Goal: Task Accomplishment & Management: Manage account settings

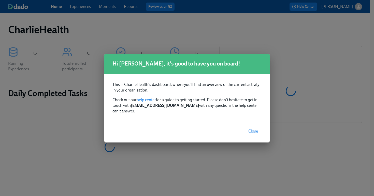
click at [255, 130] on span "Close" at bounding box center [253, 130] width 10 height 5
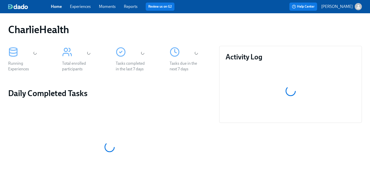
click at [85, 8] on link "Experiences" at bounding box center [80, 6] width 21 height 5
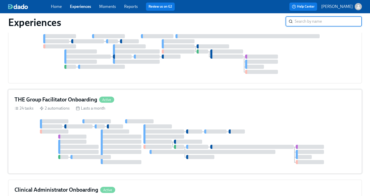
scroll to position [179, 0]
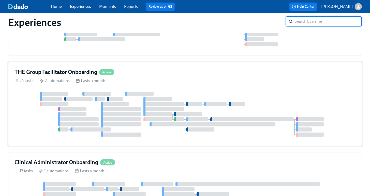
click at [246, 83] on div "24 tasks 2 automations Lasts a month" at bounding box center [185, 81] width 341 height 6
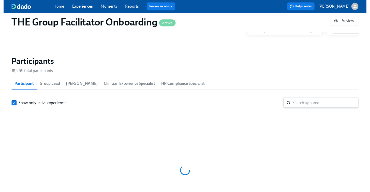
scroll to position [439, 0]
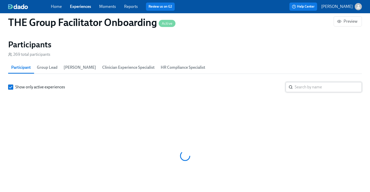
click at [301, 89] on input "search" at bounding box center [328, 87] width 67 height 10
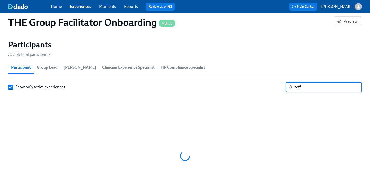
scroll to position [0, 6671]
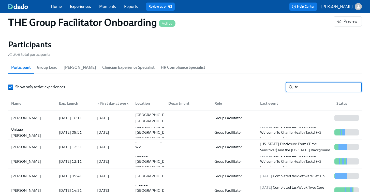
type input "t"
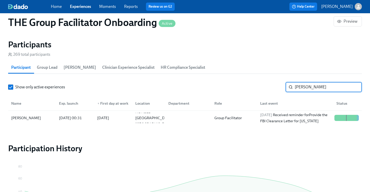
type input "daniel"
click at [78, 8] on link "Experiences" at bounding box center [80, 6] width 21 height 5
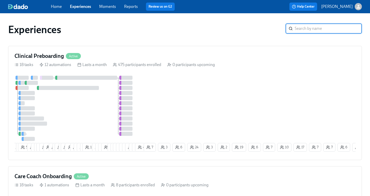
click at [323, 28] on input "search" at bounding box center [328, 28] width 67 height 10
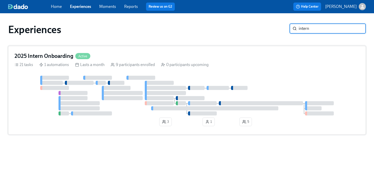
type input "intern"
click at [251, 77] on div at bounding box center [187, 96] width 345 height 40
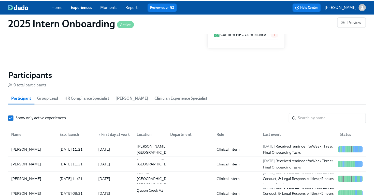
scroll to position [387, 0]
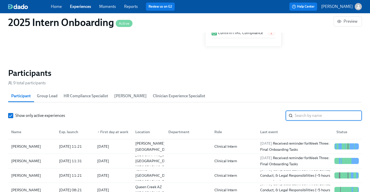
click at [308, 119] on input "search" at bounding box center [328, 115] width 67 height 10
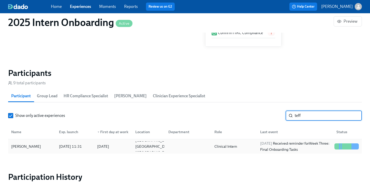
type input "teff"
click at [24, 145] on div "Teffaney Daniel" at bounding box center [26, 146] width 34 height 6
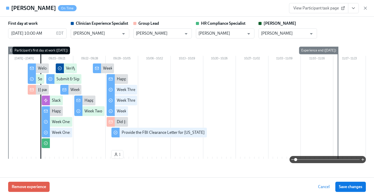
click at [352, 10] on icon "View task page" at bounding box center [353, 8] width 5 height 5
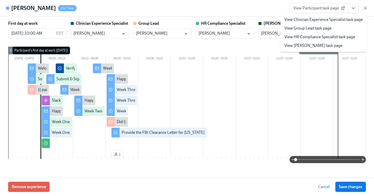
click at [279, 8] on div "Teffaney Daniel On Time View Participant task page View Clinician Experience Sp…" at bounding box center [187, 8] width 374 height 17
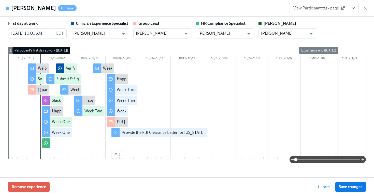
click at [339, 7] on span "View Participant task page" at bounding box center [318, 8] width 51 height 5
click at [353, 7] on icon "View task page" at bounding box center [353, 8] width 5 height 5
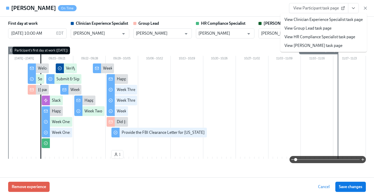
click at [332, 35] on link "View HR Compliance Specialist task page" at bounding box center [319, 37] width 71 height 6
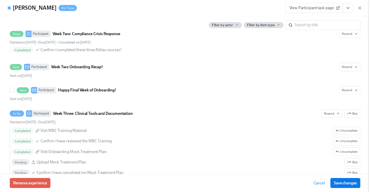
scroll to position [706, 0]
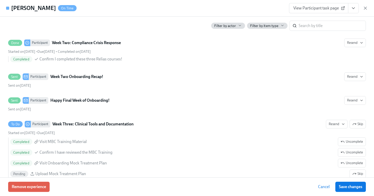
click at [325, 6] on span "View Participant task page" at bounding box center [318, 8] width 51 height 5
click at [366, 7] on icon "button" at bounding box center [365, 8] width 5 height 5
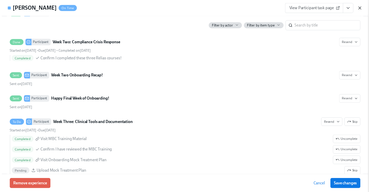
scroll to position [0, 1568]
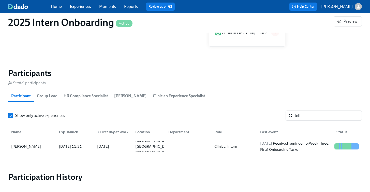
click at [85, 3] on div "Home Experiences Moments Reports Review us on G2" at bounding box center [129, 7] width 156 height 8
click at [82, 10] on div "Home Experiences Moments Reports Review us on G2" at bounding box center [129, 7] width 156 height 8
click at [54, 9] on span "Home" at bounding box center [56, 7] width 11 height 6
click at [57, 9] on link "Home" at bounding box center [56, 6] width 11 height 5
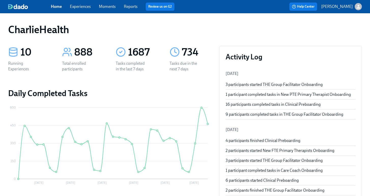
click at [81, 5] on link "Experiences" at bounding box center [80, 6] width 21 height 5
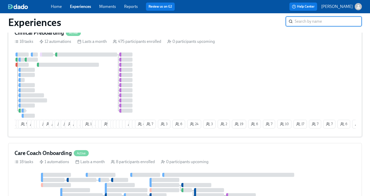
scroll to position [24, 0]
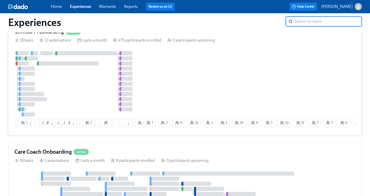
click at [180, 97] on div "6 5 55 10 6 9 10 18 2 11 2 16 2 16 1 12 6 6 3 13 8 1 6 8 4 2 23 21 12 11 12 2 3…" at bounding box center [185, 90] width 341 height 78
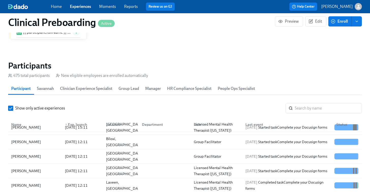
scroll to position [15, 0]
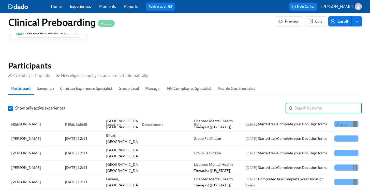
click at [305, 109] on input "search" at bounding box center [328, 108] width 67 height 10
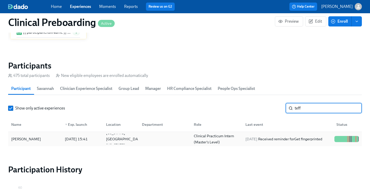
type input "teff"
click at [41, 136] on div "Teffaney Daniel" at bounding box center [35, 139] width 52 height 10
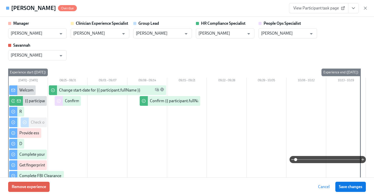
click at [325, 9] on span "View Participant task page" at bounding box center [318, 8] width 51 height 5
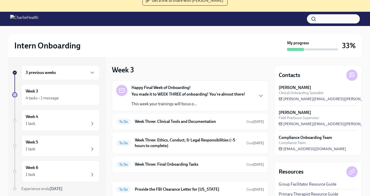
scroll to position [52, 0]
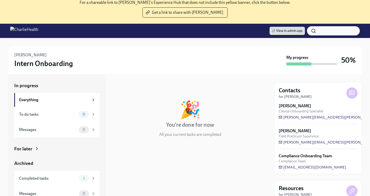
scroll to position [57, 0]
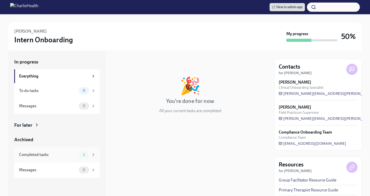
click at [76, 154] on div "Completed tasks" at bounding box center [48, 155] width 58 height 6
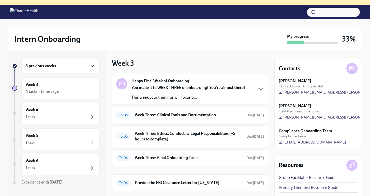
click at [89, 67] on icon "button" at bounding box center [92, 66] width 6 height 6
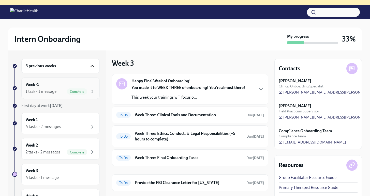
click at [59, 86] on div "Week -1 1 task • 1 message Complete" at bounding box center [61, 88] width 70 height 13
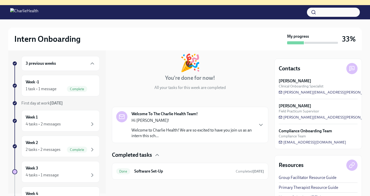
scroll to position [27, 0]
click at [68, 120] on div "Week 1 4 tasks • 2 messages" at bounding box center [61, 120] width 70 height 13
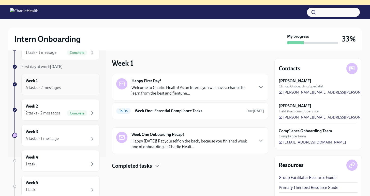
scroll to position [49, 0]
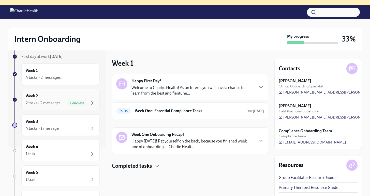
click at [75, 106] on div "Week 2 2 tasks • 2 messages Complete" at bounding box center [60, 99] width 78 height 21
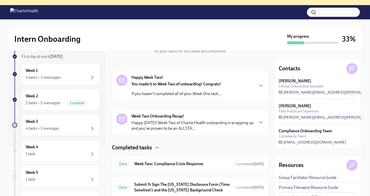
scroll to position [83, 0]
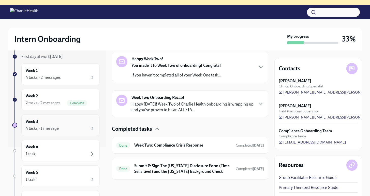
click at [74, 125] on div "4 tasks • 1 message" at bounding box center [61, 128] width 70 height 6
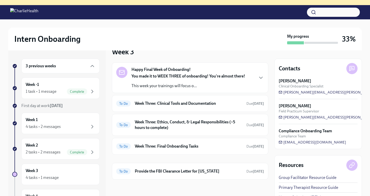
click at [76, 65] on div "3 previous weeks" at bounding box center [61, 66] width 70 height 6
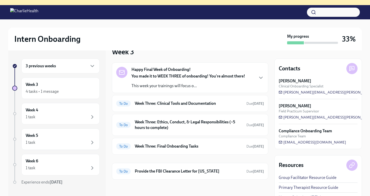
click at [76, 65] on div "3 previous weeks" at bounding box center [61, 66] width 70 height 6
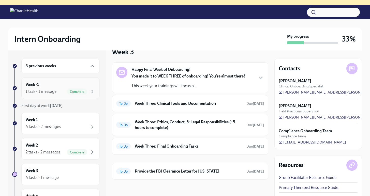
click at [62, 83] on div "Week -1 1 task • 1 message Complete" at bounding box center [61, 88] width 70 height 13
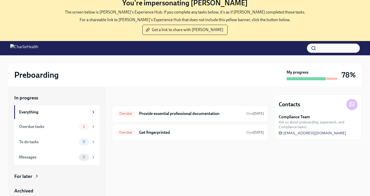
scroll to position [23, 0]
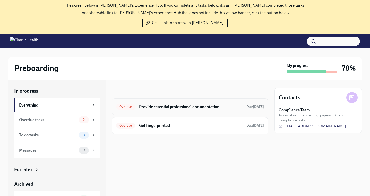
click at [160, 107] on h6 "Provide essential professional documentation" at bounding box center [190, 107] width 103 height 6
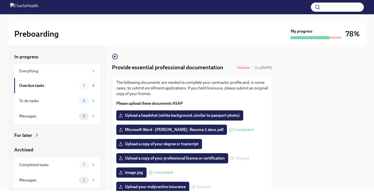
scroll to position [32, 0]
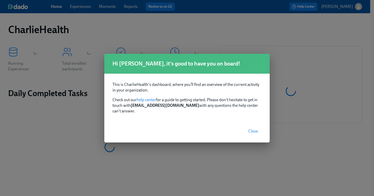
click at [250, 128] on span "Close" at bounding box center [253, 130] width 10 height 5
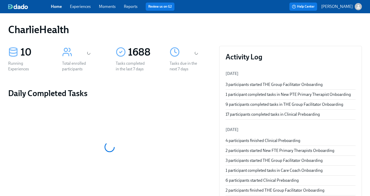
click at [71, 9] on span "Experiences" at bounding box center [80, 7] width 21 height 6
click at [83, 8] on link "Experiences" at bounding box center [80, 6] width 21 height 5
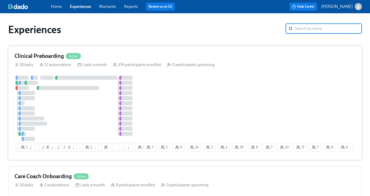
click at [219, 65] on div "18 tasks 12 automations Lasts a month 474 participants enrolled 0 participants …" at bounding box center [185, 65] width 341 height 6
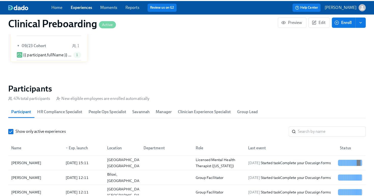
scroll to position [507, 0]
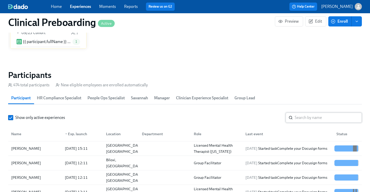
click at [309, 119] on input "search" at bounding box center [328, 117] width 67 height 10
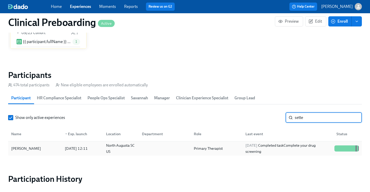
type input "sette"
click at [48, 150] on div "[PERSON_NAME]" at bounding box center [35, 148] width 52 height 10
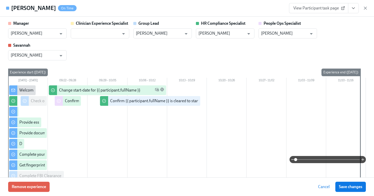
click at [356, 9] on button "View task page" at bounding box center [353, 8] width 11 height 10
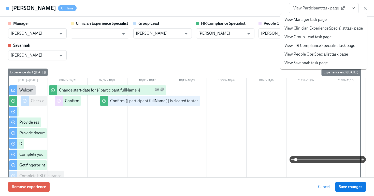
click at [316, 43] on link "View HR Compliance Specialist task page" at bounding box center [319, 46] width 71 height 6
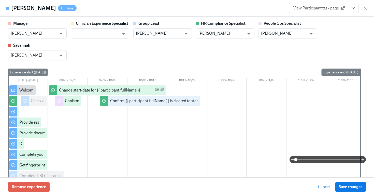
click at [352, 8] on icon "View task page" at bounding box center [353, 8] width 3 height 1
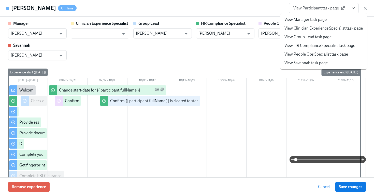
click at [326, 52] on link "View People Ops Specialist task page" at bounding box center [316, 54] width 64 height 6
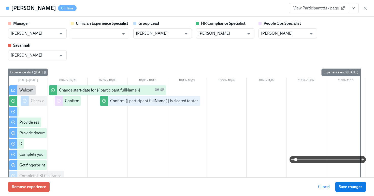
scroll to position [0, 6476]
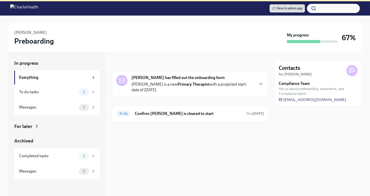
scroll to position [57, 0]
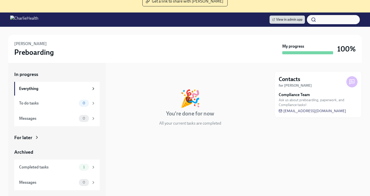
scroll to position [57, 0]
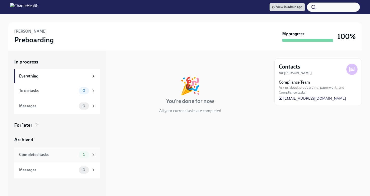
click at [73, 152] on div "Completed tasks" at bounding box center [48, 155] width 58 height 6
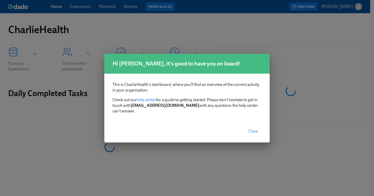
click at [256, 129] on span "Close" at bounding box center [253, 130] width 10 height 5
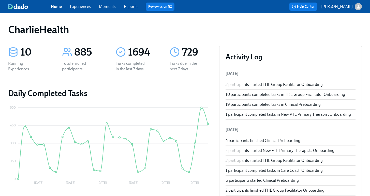
click at [76, 7] on link "Experiences" at bounding box center [80, 6] width 21 height 5
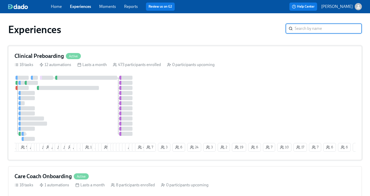
click at [215, 85] on div "6 5 55 10 6 9 10 18 2 11 2 16 2 16 1 12 6 6 3 13 8 1 6 8 4 2 23 21 12 11 12 2 3…" at bounding box center [185, 115] width 341 height 78
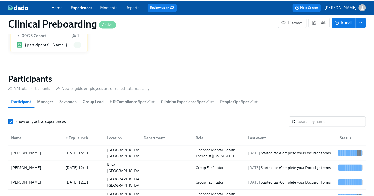
scroll to position [506, 0]
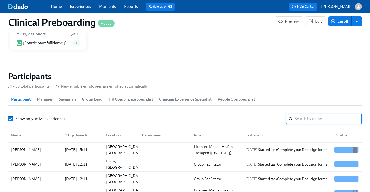
click at [314, 121] on input "search" at bounding box center [328, 119] width 67 height 10
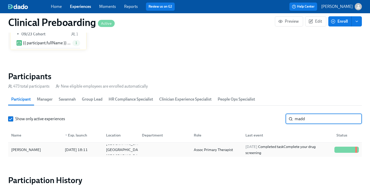
type input "madd"
click at [24, 150] on div "[PERSON_NAME]" at bounding box center [26, 150] width 34 height 6
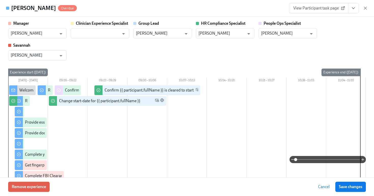
click at [352, 9] on icon "View task page" at bounding box center [353, 8] width 5 height 5
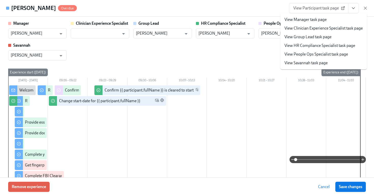
click at [303, 46] on link "View HR Compliance Specialist task page" at bounding box center [319, 46] width 71 height 6
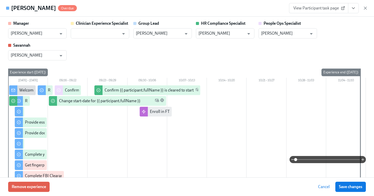
scroll to position [0, 6476]
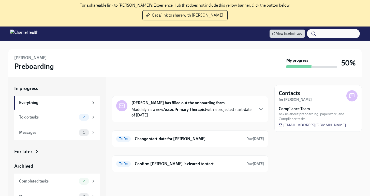
scroll to position [57, 0]
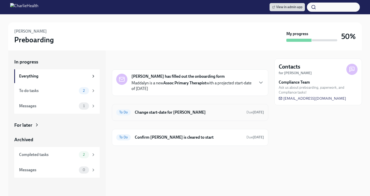
click at [204, 114] on h6 "Change start-date for [PERSON_NAME]" at bounding box center [189, 112] width 108 height 6
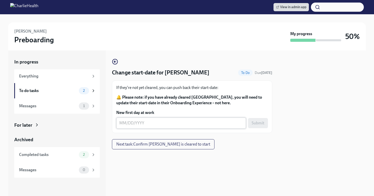
click at [141, 120] on textarea "New first day at work" at bounding box center [181, 123] width 124 height 6
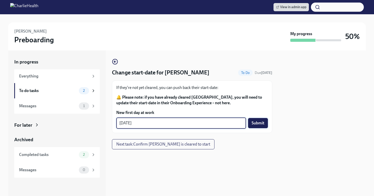
type textarea "[DATE]"
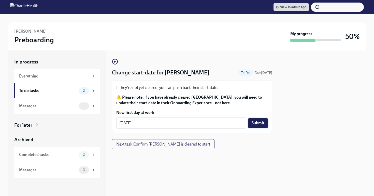
click at [262, 127] on button "Submit" at bounding box center [258, 123] width 20 height 10
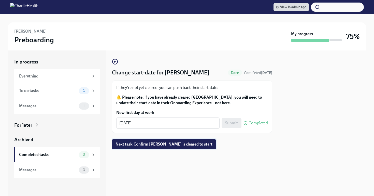
click at [206, 147] on span "Next task : Confirm [PERSON_NAME] is cleared to start" at bounding box center [164, 143] width 97 height 5
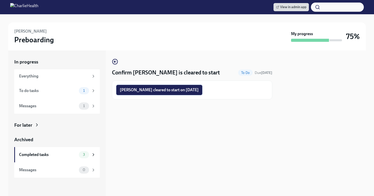
click at [193, 92] on span "[PERSON_NAME] cleared to start on [DATE]" at bounding box center [159, 89] width 79 height 5
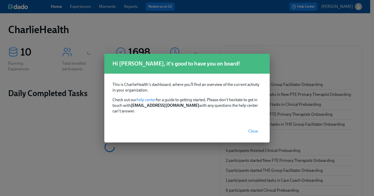
click at [251, 128] on span "Close" at bounding box center [253, 130] width 10 height 5
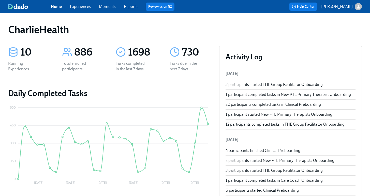
click at [85, 7] on link "Experiences" at bounding box center [80, 6] width 21 height 5
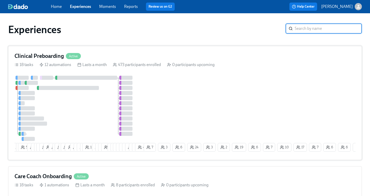
click at [112, 95] on div at bounding box center [79, 108] width 128 height 65
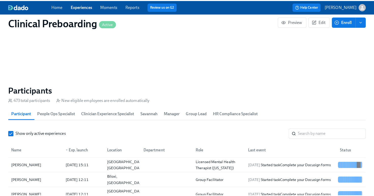
scroll to position [509, 0]
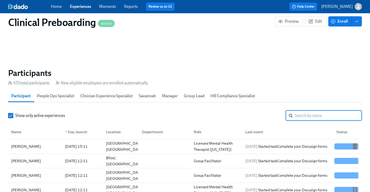
click at [317, 120] on input "search" at bounding box center [328, 115] width 67 height 10
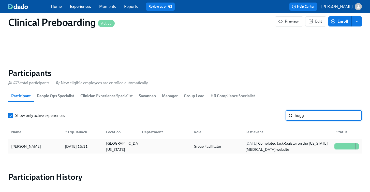
click at [22, 147] on div "[PERSON_NAME]" at bounding box center [26, 146] width 34 height 6
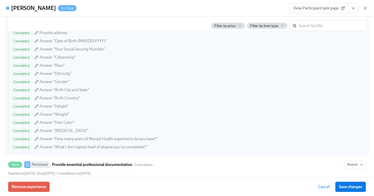
scroll to position [402, 0]
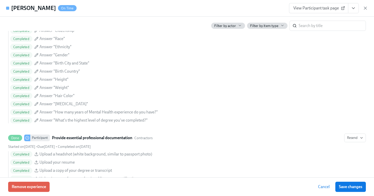
click at [354, 6] on icon "View task page" at bounding box center [353, 8] width 5 height 5
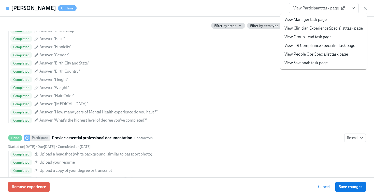
click at [326, 48] on link "View HR Compliance Specialist task page" at bounding box center [319, 46] width 71 height 6
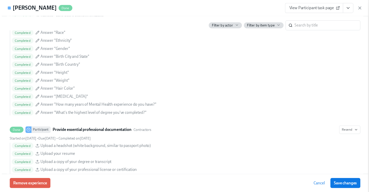
scroll to position [397, 0]
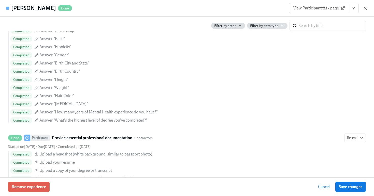
click at [367, 7] on icon "button" at bounding box center [365, 8] width 5 height 5
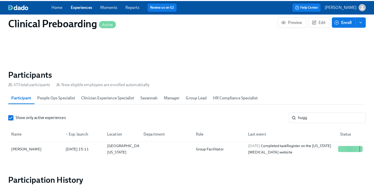
scroll to position [0, 6472]
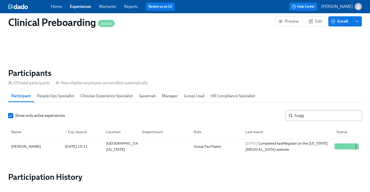
click at [301, 116] on input "hugg" at bounding box center [328, 115] width 67 height 10
click at [19, 147] on div "Sally Reyes" at bounding box center [26, 146] width 34 height 6
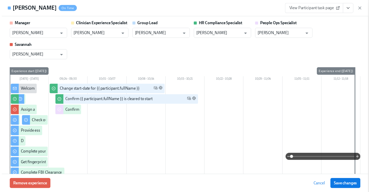
scroll to position [0, 6476]
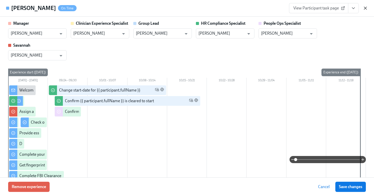
click at [366, 8] on icon "button" at bounding box center [365, 8] width 3 height 3
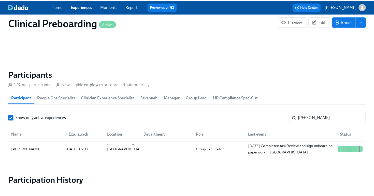
scroll to position [0, 6472]
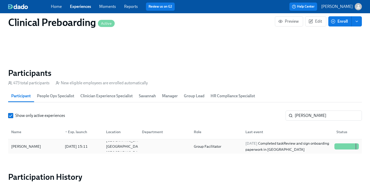
click at [27, 147] on div "Sally Reyes" at bounding box center [26, 146] width 34 height 6
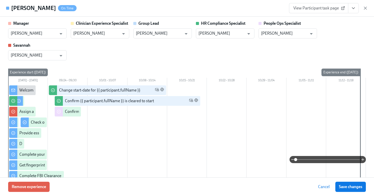
click at [354, 12] on button "View task page" at bounding box center [353, 8] width 11 height 10
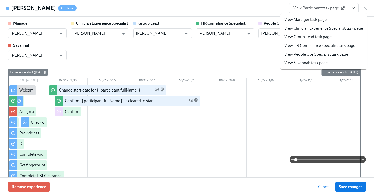
click at [319, 44] on link "View HR Compliance Specialist task page" at bounding box center [319, 46] width 71 height 6
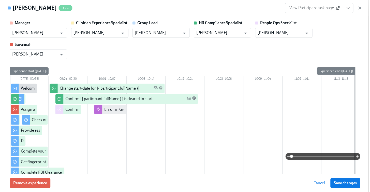
scroll to position [0, 6476]
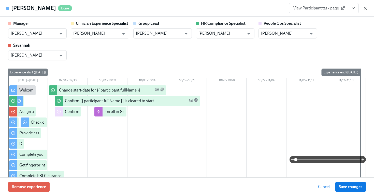
click at [367, 7] on icon "button" at bounding box center [365, 8] width 5 height 5
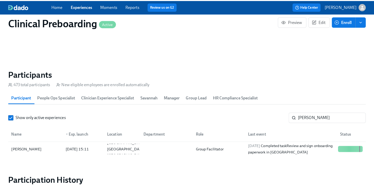
scroll to position [0, 6472]
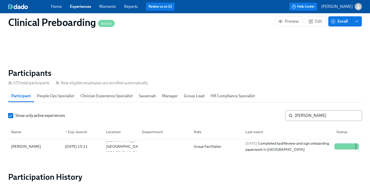
click at [302, 114] on input "sally" at bounding box center [328, 115] width 67 height 10
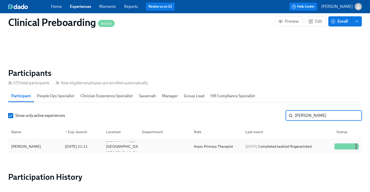
click at [36, 147] on div "Joel Correa" at bounding box center [35, 146] width 52 height 10
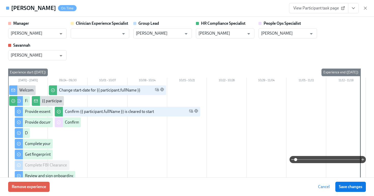
click at [353, 11] on button "View task page" at bounding box center [353, 8] width 11 height 10
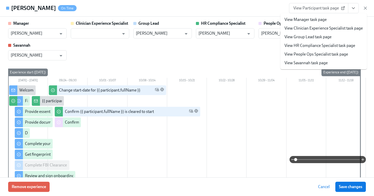
click at [334, 47] on link "View HR Compliance Specialist task page" at bounding box center [319, 46] width 71 height 6
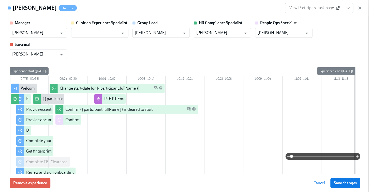
scroll to position [0, 6476]
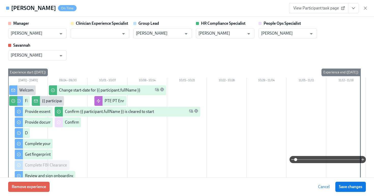
click at [369, 7] on div "Joel Correa On Time View Participant task page" at bounding box center [187, 8] width 374 height 17
click at [367, 7] on icon "button" at bounding box center [365, 8] width 5 height 5
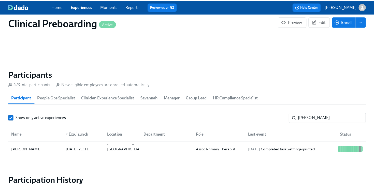
scroll to position [0, 6472]
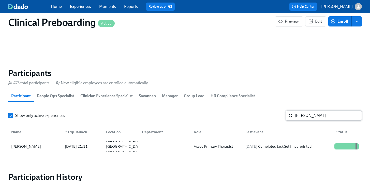
click at [294, 114] on div "joel c ​" at bounding box center [324, 115] width 76 height 10
click at [306, 114] on input "joel c" at bounding box center [328, 115] width 67 height 10
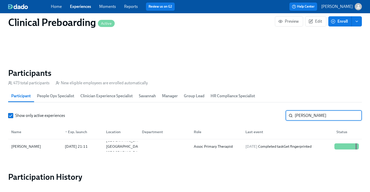
click at [306, 114] on input "joel c" at bounding box center [328, 115] width 67 height 10
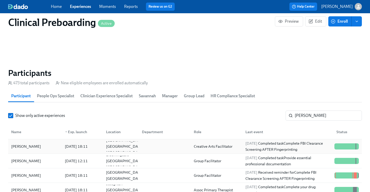
click at [36, 146] on div "Nicole Young" at bounding box center [35, 146] width 52 height 10
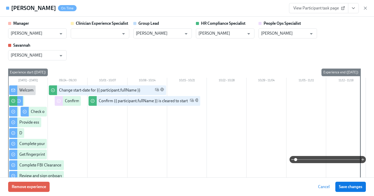
click at [358, 2] on div "Nicole Young On Time View Participant task page" at bounding box center [187, 8] width 374 height 17
click at [355, 8] on icon "View task page" at bounding box center [353, 8] width 5 height 5
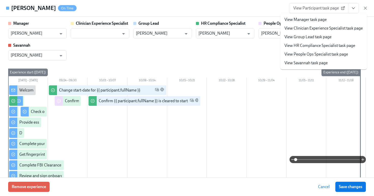
click at [321, 45] on link "View HR Compliance Specialist task page" at bounding box center [319, 46] width 71 height 6
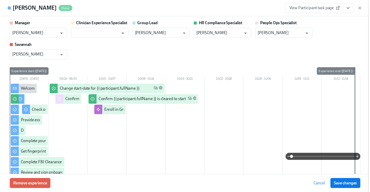
scroll to position [0, 6476]
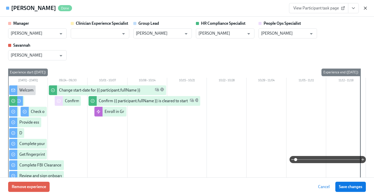
click at [366, 10] on icon "button" at bounding box center [365, 8] width 5 height 5
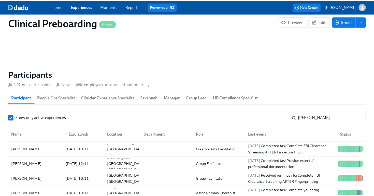
scroll to position [0, 6476]
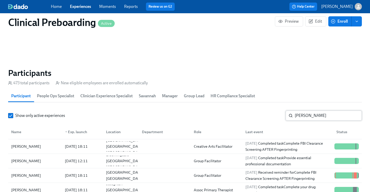
click at [303, 117] on input "nicole" at bounding box center [328, 115] width 67 height 10
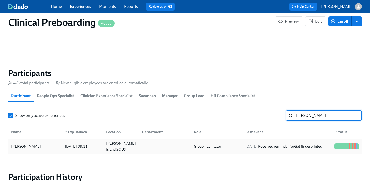
click at [27, 146] on div "Pamela Pepper" at bounding box center [26, 146] width 34 height 6
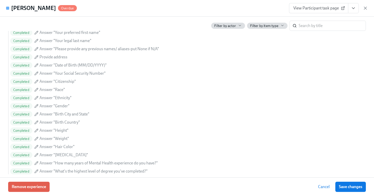
scroll to position [363, 0]
click at [355, 9] on icon "View task page" at bounding box center [353, 8] width 5 height 5
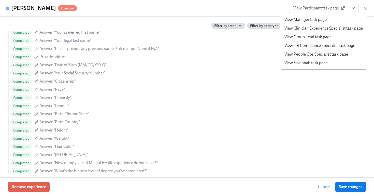
click at [320, 47] on link "View HR Compliance Specialist task page" at bounding box center [319, 46] width 71 height 6
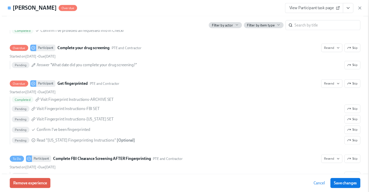
scroll to position [831, 0]
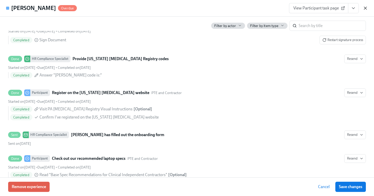
click at [366, 8] on icon "button" at bounding box center [365, 8] width 3 height 3
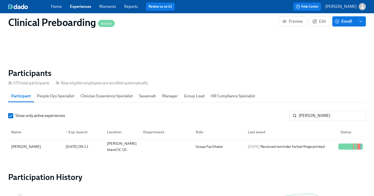
scroll to position [0, 6472]
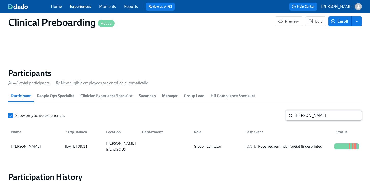
click at [301, 114] on input "pamela" at bounding box center [328, 115] width 67 height 10
paste input "-Michael Settepani"
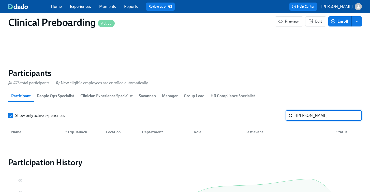
click at [299, 115] on input "-Michael Settepani" at bounding box center [328, 115] width 67 height 10
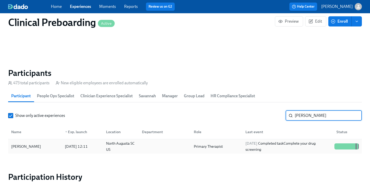
type input "[PERSON_NAME]"
click at [31, 149] on div "[PERSON_NAME]" at bounding box center [26, 146] width 34 height 6
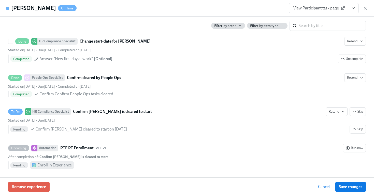
scroll to position [966, 0]
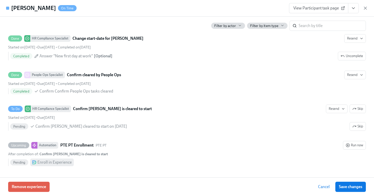
click at [354, 9] on icon "View task page" at bounding box center [353, 8] width 5 height 5
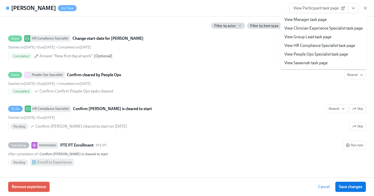
click at [321, 46] on link "View HR Compliance Specialist task page" at bounding box center [319, 46] width 71 height 6
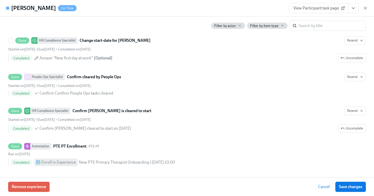
scroll to position [0, 6476]
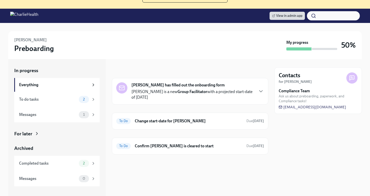
scroll to position [57, 0]
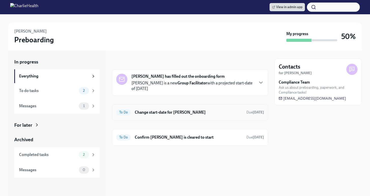
click at [173, 112] on h6 "Change start-date for [PERSON_NAME]" at bounding box center [189, 112] width 108 height 6
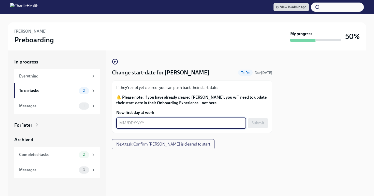
click at [154, 125] on textarea "New first day at work" at bounding box center [181, 123] width 124 height 6
type textarea "[DATE]"
click at [252, 121] on span "Submit" at bounding box center [258, 122] width 13 height 5
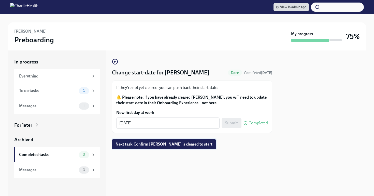
click at [195, 143] on span "Next task : Confirm [PERSON_NAME] is cleared to start" at bounding box center [164, 143] width 97 height 5
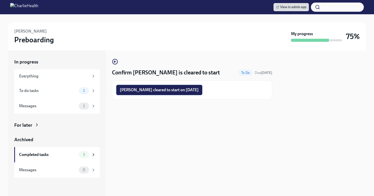
click at [189, 92] on span "[PERSON_NAME] cleared to start on [DATE]" at bounding box center [159, 89] width 79 height 5
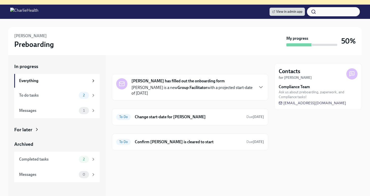
scroll to position [53, 0]
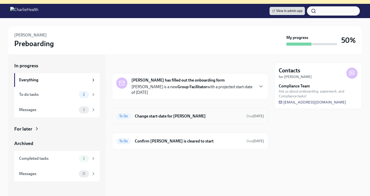
click at [200, 113] on h6 "Change start-date for [PERSON_NAME]" at bounding box center [189, 116] width 108 height 6
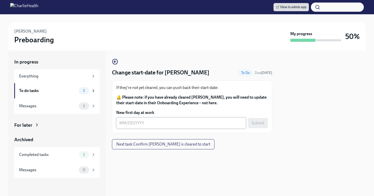
click at [149, 124] on textarea "New first day at work" at bounding box center [181, 123] width 124 height 6
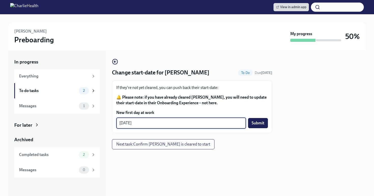
type textarea "[DATE]"
click at [270, 144] on div "Change start-date for [PERSON_NAME] To Do Due [DATE] If they're not yet cleared…" at bounding box center [192, 104] width 160 height 91
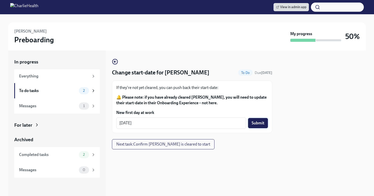
click at [264, 122] on span "Submit" at bounding box center [258, 122] width 13 height 5
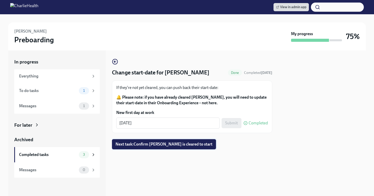
click at [166, 143] on span "Next task : Confirm [PERSON_NAME] is cleared to start" at bounding box center [164, 143] width 97 height 5
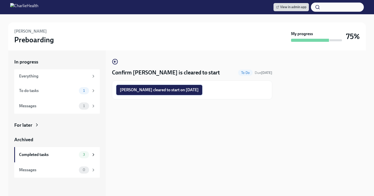
click at [168, 90] on span "[PERSON_NAME] cleared to start on [DATE]" at bounding box center [159, 89] width 79 height 5
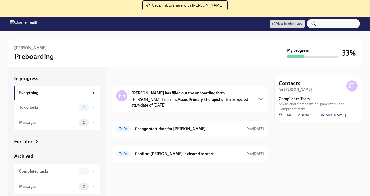
scroll to position [55, 0]
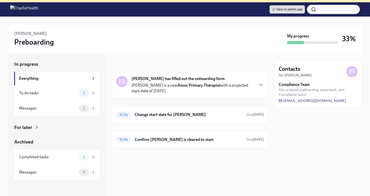
click at [183, 123] on div "Joel Correa has filled out the onboarding form Joel is a new Assoc Primary Ther…" at bounding box center [190, 109] width 156 height 76
click at [178, 117] on h6 "Change start-date for Joel Correa" at bounding box center [189, 115] width 108 height 6
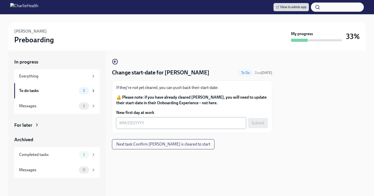
click at [146, 123] on textarea "New first day at work" at bounding box center [181, 123] width 124 height 6
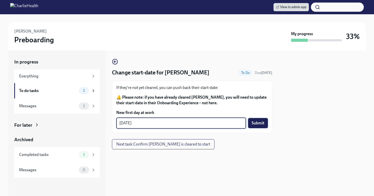
type textarea "[DATE]"
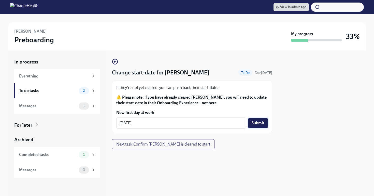
click at [254, 122] on span "Submit" at bounding box center [258, 122] width 13 height 5
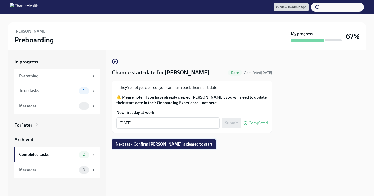
click at [185, 143] on span "Next task : Confirm Joel Correa is cleared to start" at bounding box center [164, 143] width 97 height 5
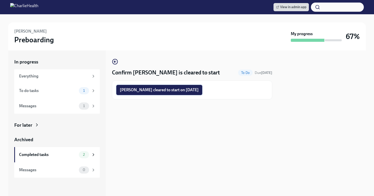
click at [176, 89] on span "Joel Correa cleared to start on 10/06/2025" at bounding box center [159, 89] width 79 height 5
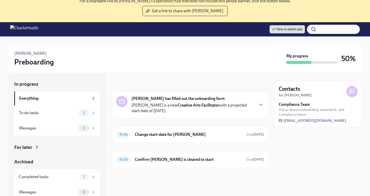
scroll to position [41, 0]
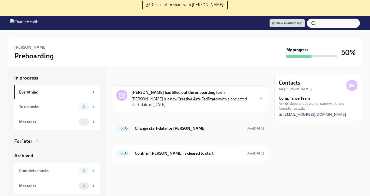
click at [193, 131] on h6 "Change start-date for [PERSON_NAME]" at bounding box center [189, 128] width 108 height 6
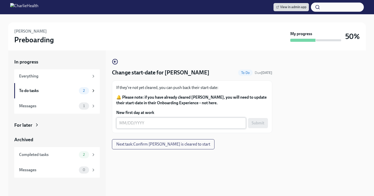
click at [159, 123] on textarea "New first day at work" at bounding box center [181, 123] width 124 height 6
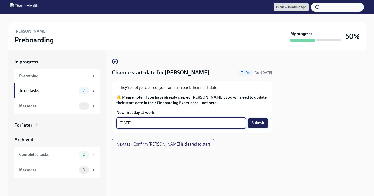
type textarea "[DATE]"
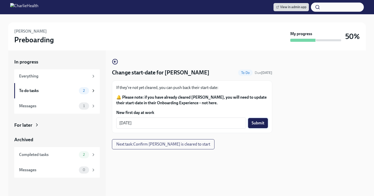
click at [252, 123] on span "Submit" at bounding box center [258, 122] width 13 height 5
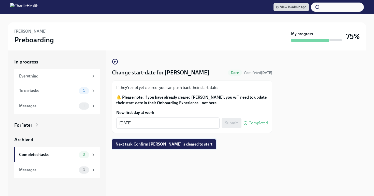
click at [167, 146] on span "Next task : Confirm [PERSON_NAME] is cleared to start" at bounding box center [164, 143] width 97 height 5
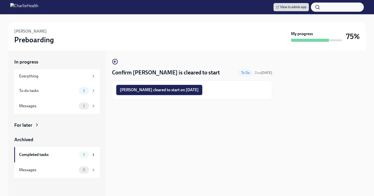
click at [162, 86] on button "[PERSON_NAME] cleared to start on [DATE]" at bounding box center [159, 90] width 86 height 10
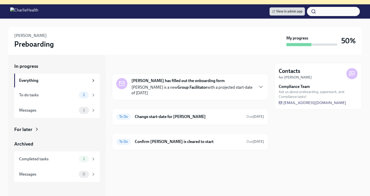
scroll to position [57, 0]
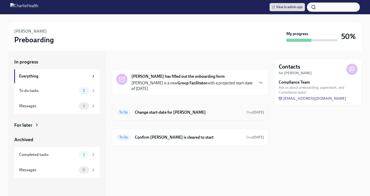
click at [188, 108] on div "To Do Change start-date for [PERSON_NAME] Due [DATE]" at bounding box center [190, 112] width 156 height 17
click at [181, 110] on h6 "Change start-date for [PERSON_NAME]" at bounding box center [189, 112] width 108 height 6
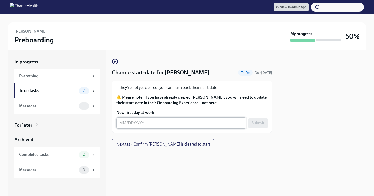
click at [138, 122] on textarea "New first day at work" at bounding box center [181, 123] width 124 height 6
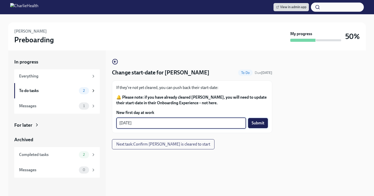
type textarea "[DATE]"
click at [252, 125] on span "Submit" at bounding box center [258, 122] width 13 height 5
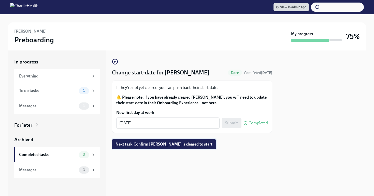
click at [176, 143] on span "Next task : Confirm Pamela Pepper is cleared to start" at bounding box center [164, 143] width 97 height 5
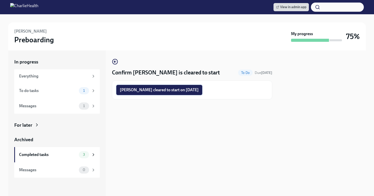
click at [178, 91] on span "Pamela Pepper cleared to start on 10/06/2025" at bounding box center [159, 89] width 79 height 5
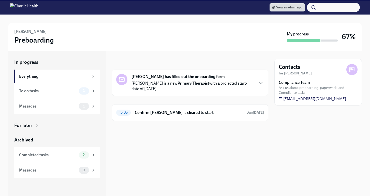
scroll to position [57, 0]
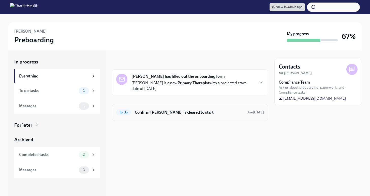
click at [209, 111] on h6 "Confirm [PERSON_NAME] is cleared to start" at bounding box center [189, 112] width 108 height 6
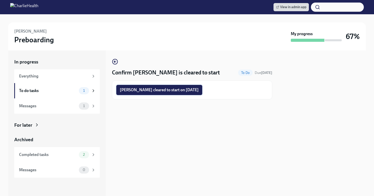
click at [191, 93] on button "[PERSON_NAME] cleared to start on [DATE]" at bounding box center [159, 90] width 86 height 10
